Goal: Information Seeking & Learning: Learn about a topic

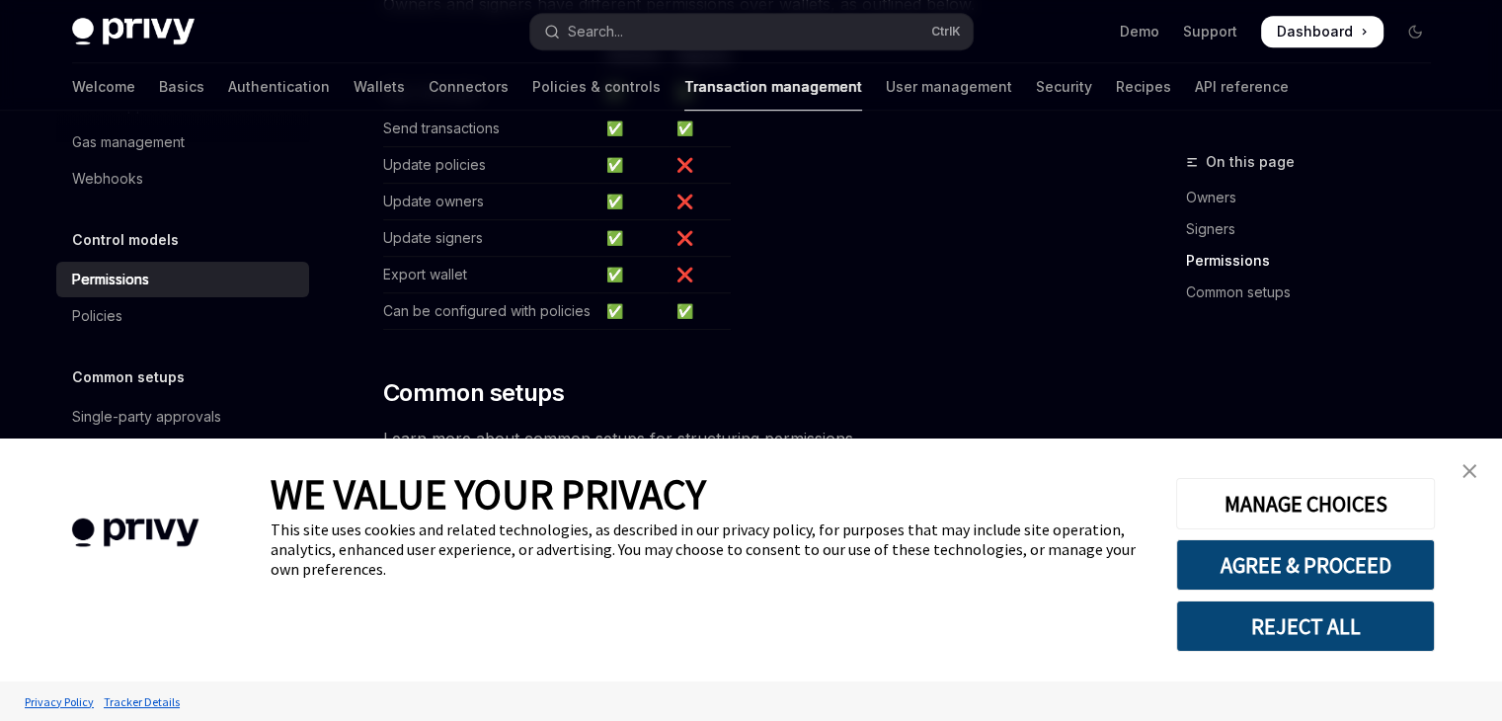
scroll to position [1340, 0]
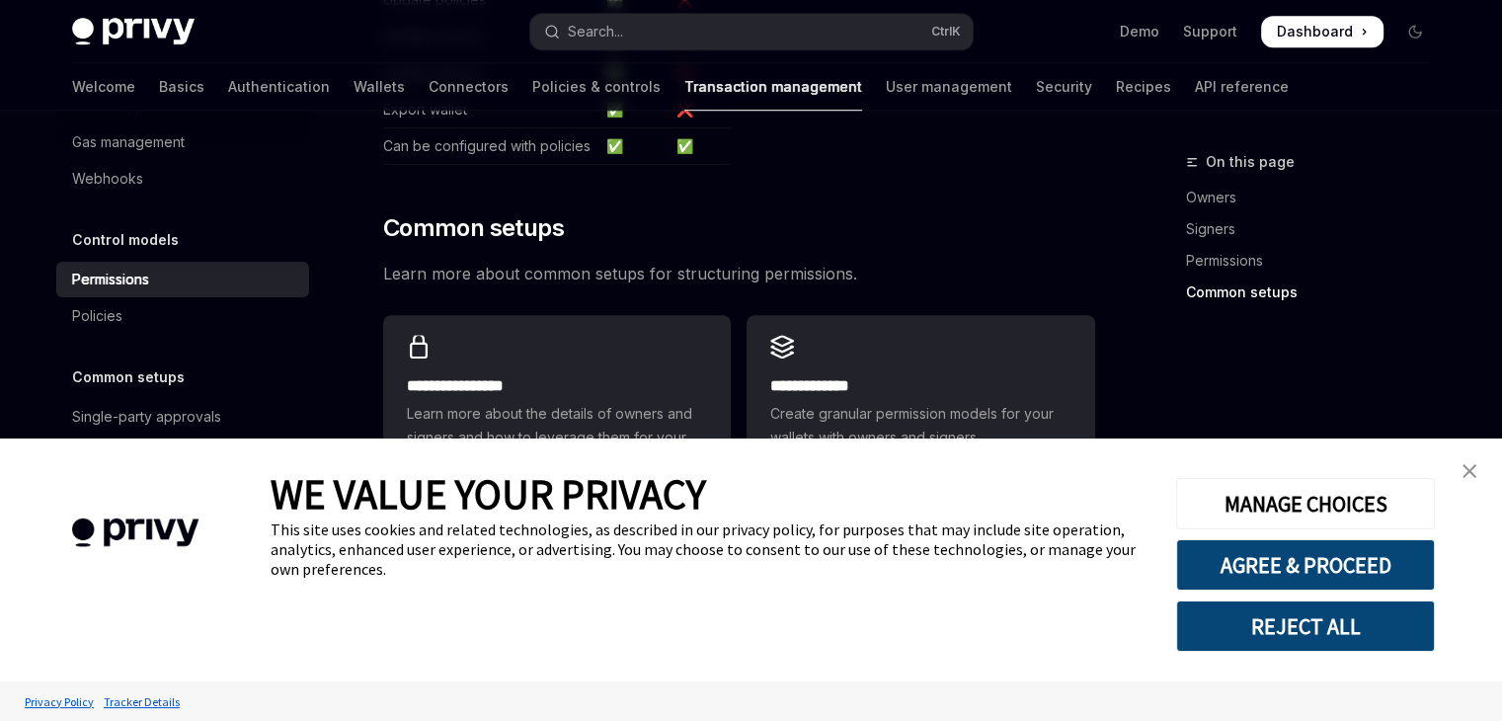
scroll to position [1535, 0]
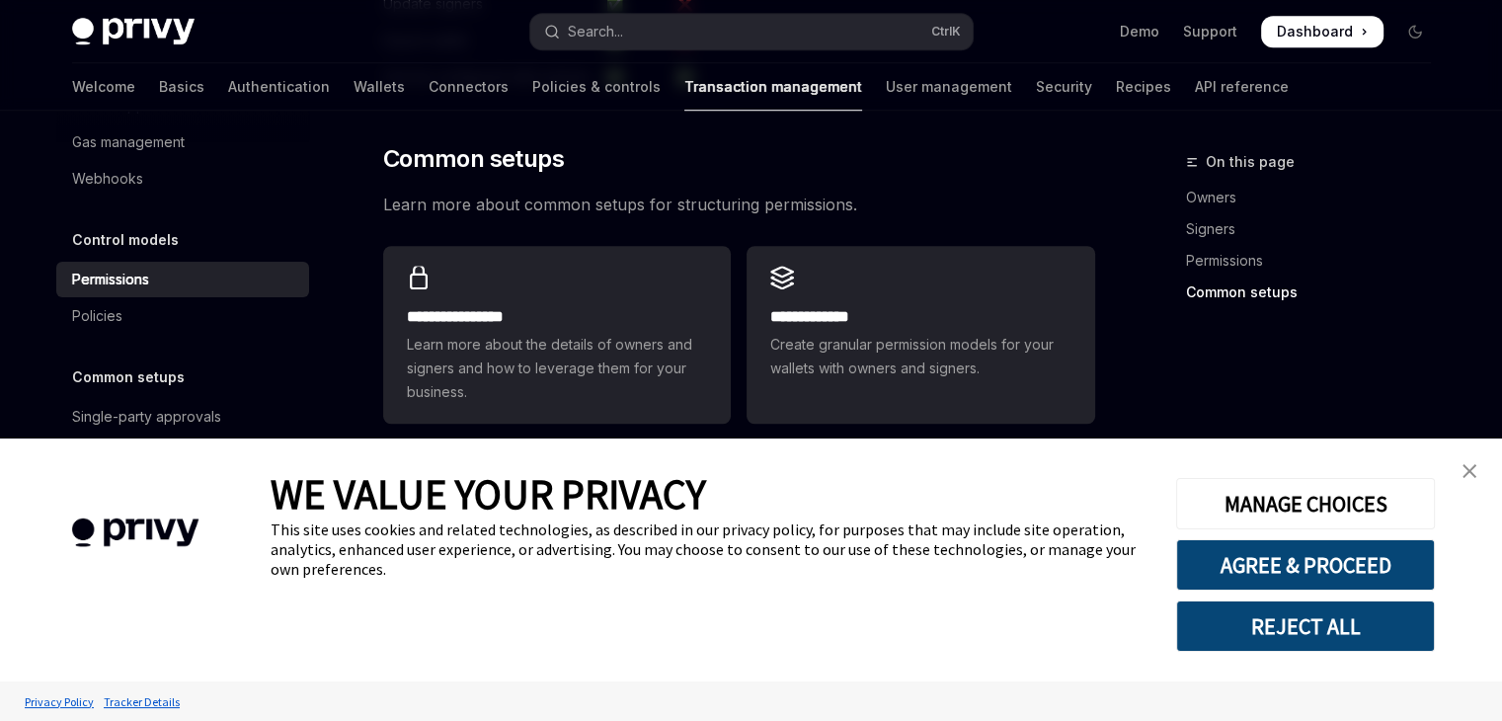
click at [160, 230] on h5 "Control models" at bounding box center [125, 240] width 107 height 24
click at [142, 242] on h5 "Control models" at bounding box center [125, 240] width 107 height 24
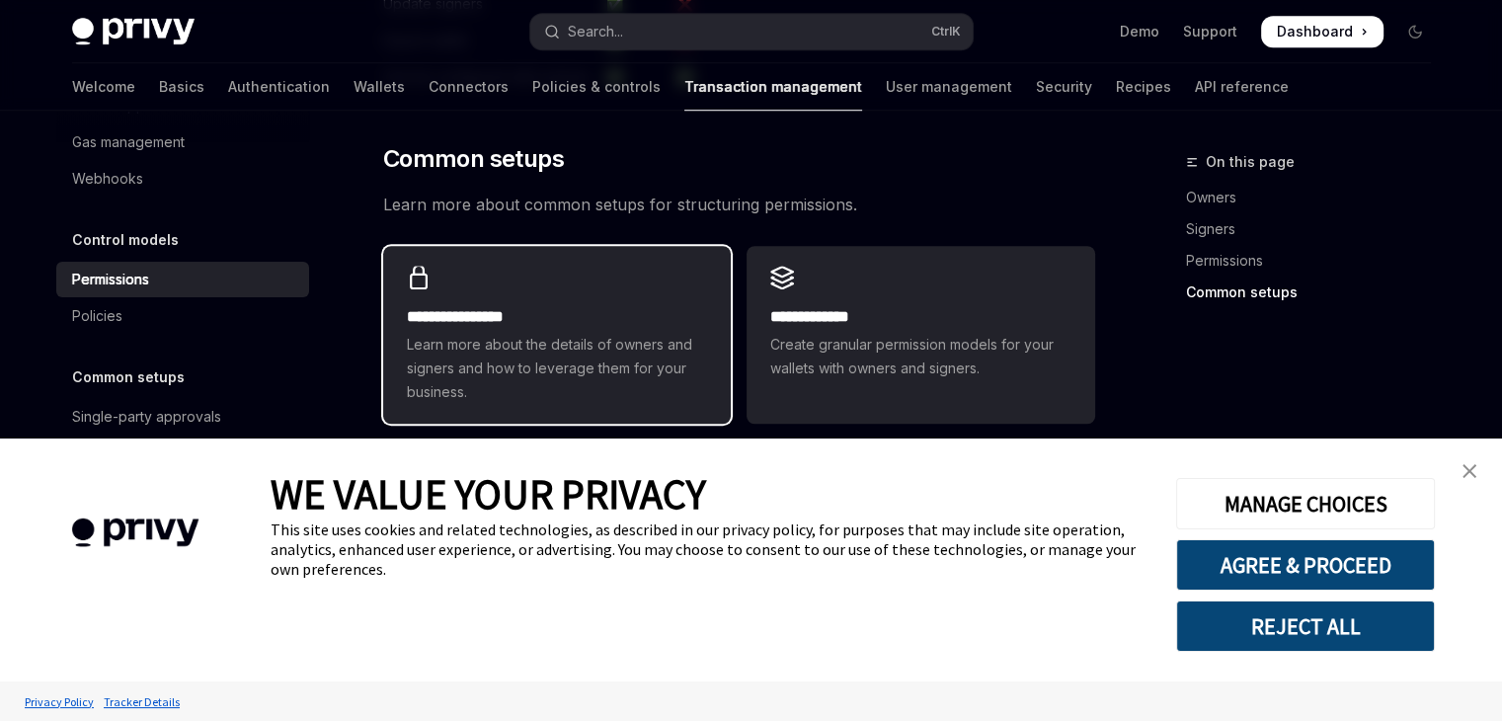
click at [556, 305] on h2 "**********" at bounding box center [557, 317] width 300 height 24
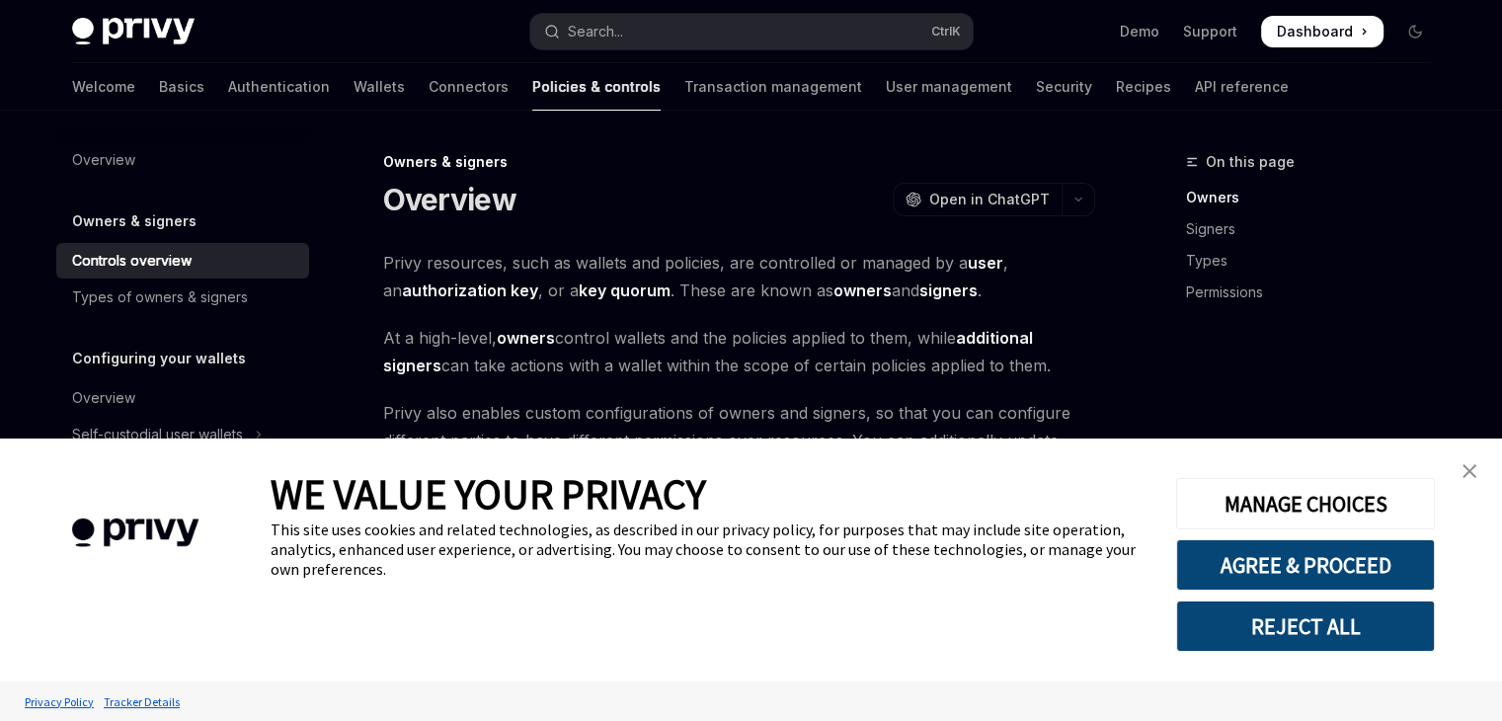
type textarea "*"
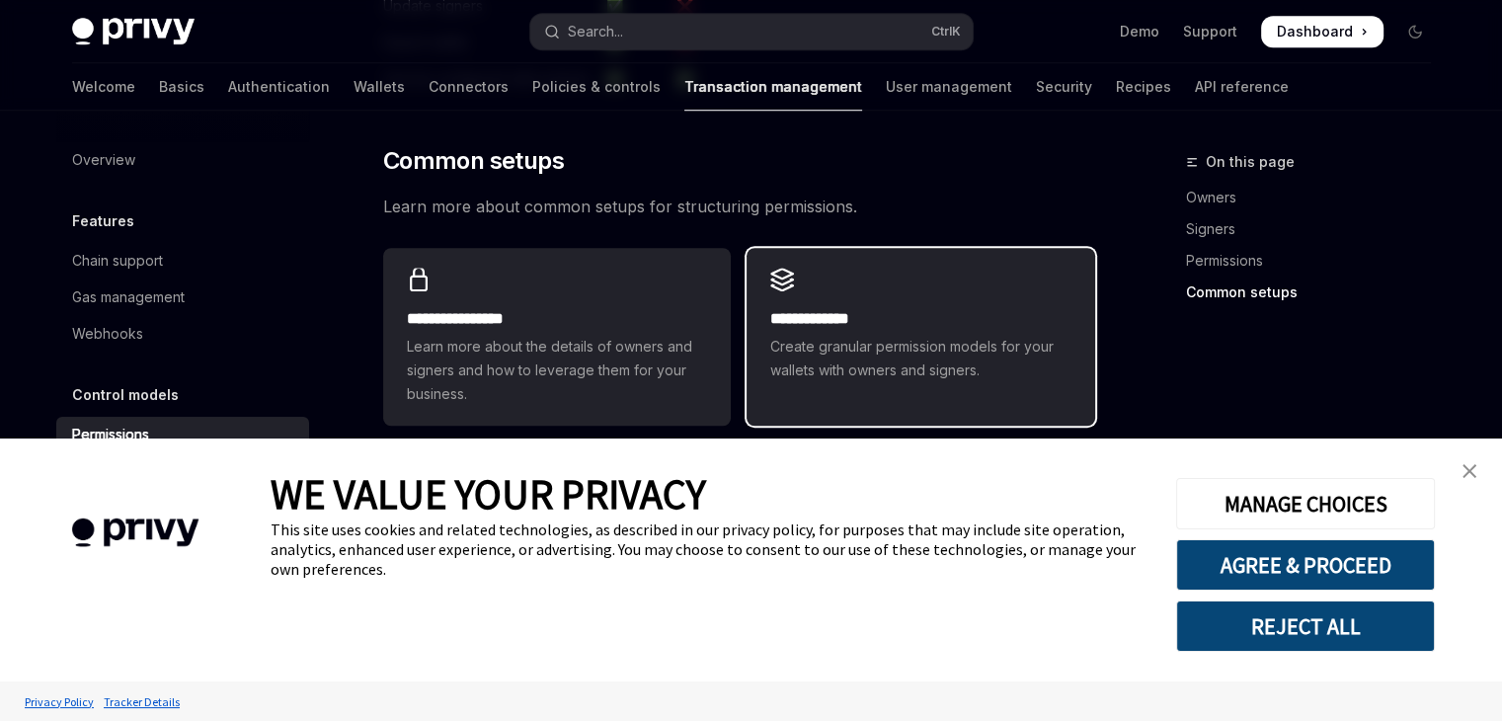
scroll to position [1535, 0]
